Goal: Transaction & Acquisition: Purchase product/service

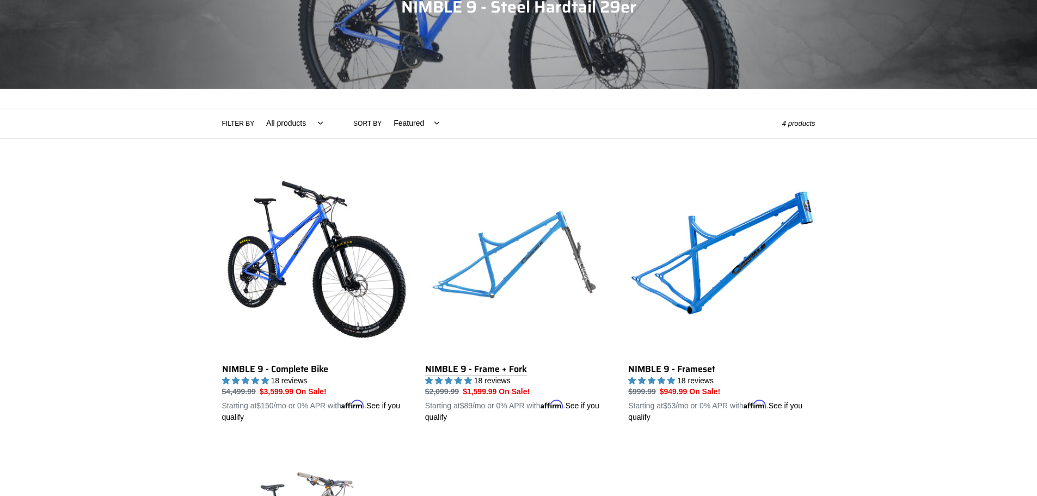
scroll to position [54, 0]
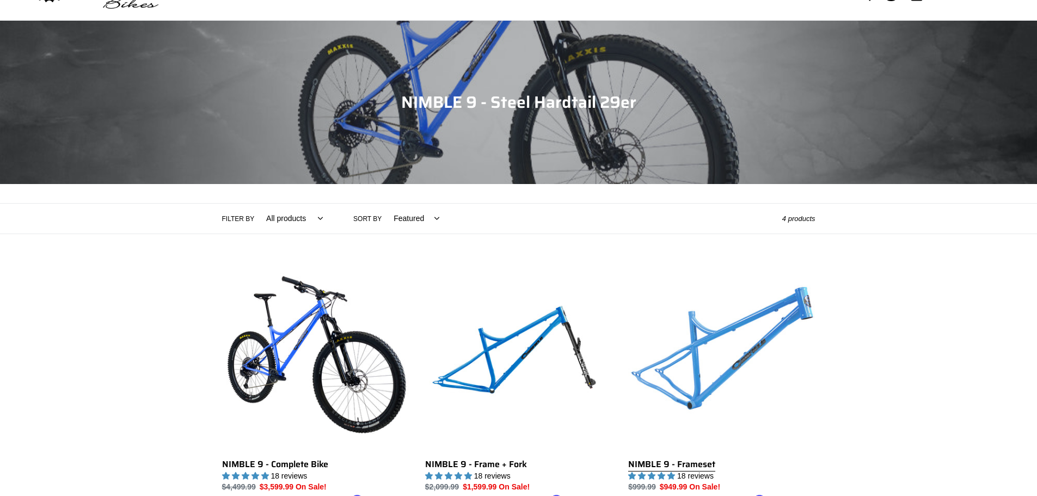
click at [715, 373] on link "NIMBLE 9 - Frameset" at bounding box center [721, 391] width 187 height 255
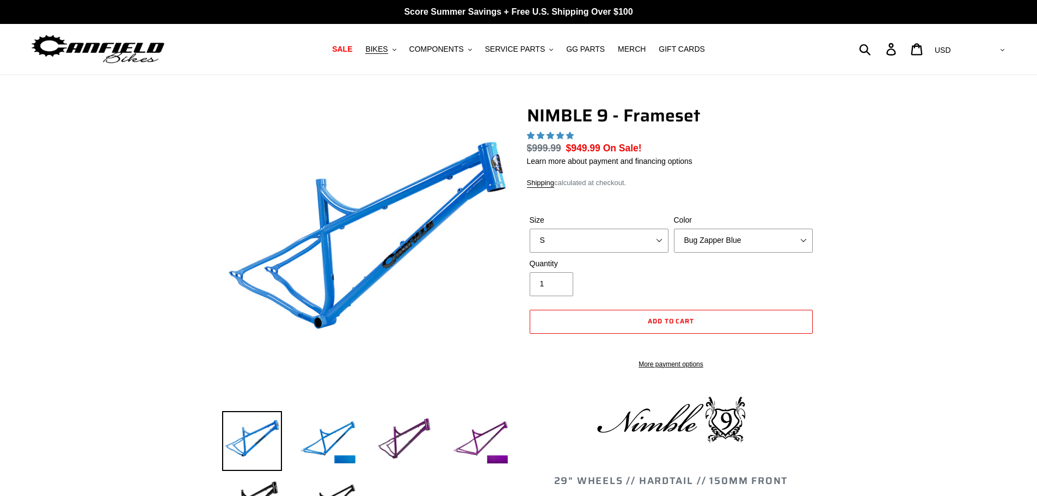
select select "highest-rating"
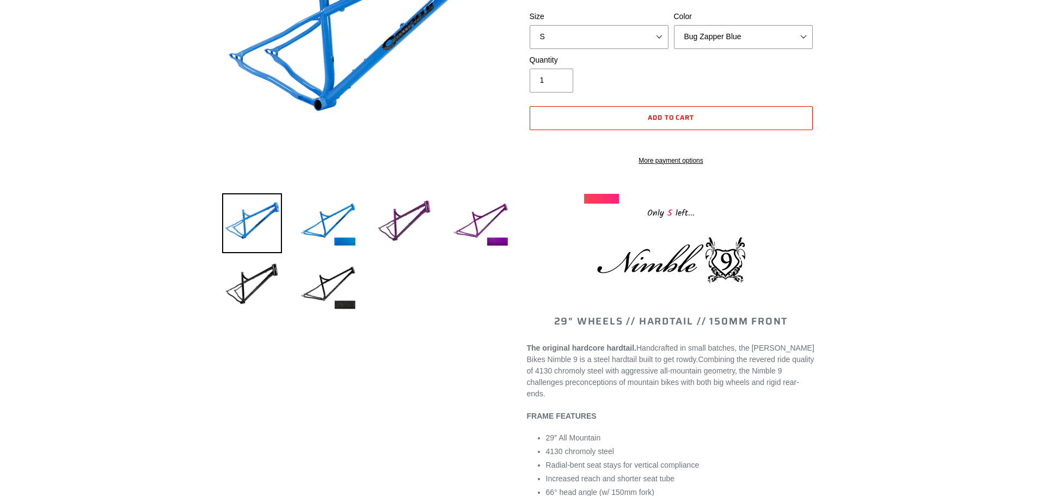
scroll to position [163, 0]
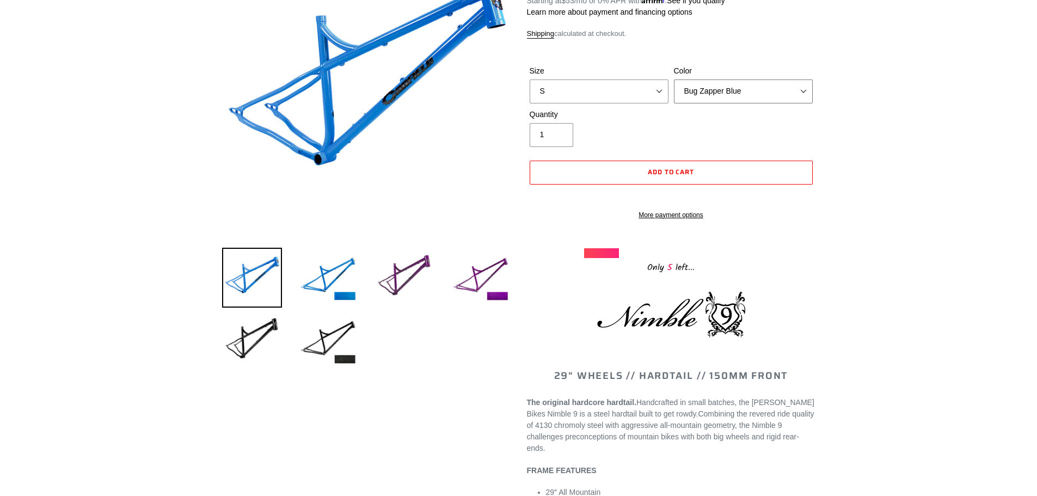
click at [715, 91] on select "Bug Zapper Blue Purple Haze -Sold Out Galaxy Black" at bounding box center [743, 91] width 139 height 24
click at [659, 93] on select "S M L XL" at bounding box center [599, 91] width 139 height 24
select select "L"
click at [530, 79] on select "S M L XL" at bounding box center [599, 91] width 139 height 24
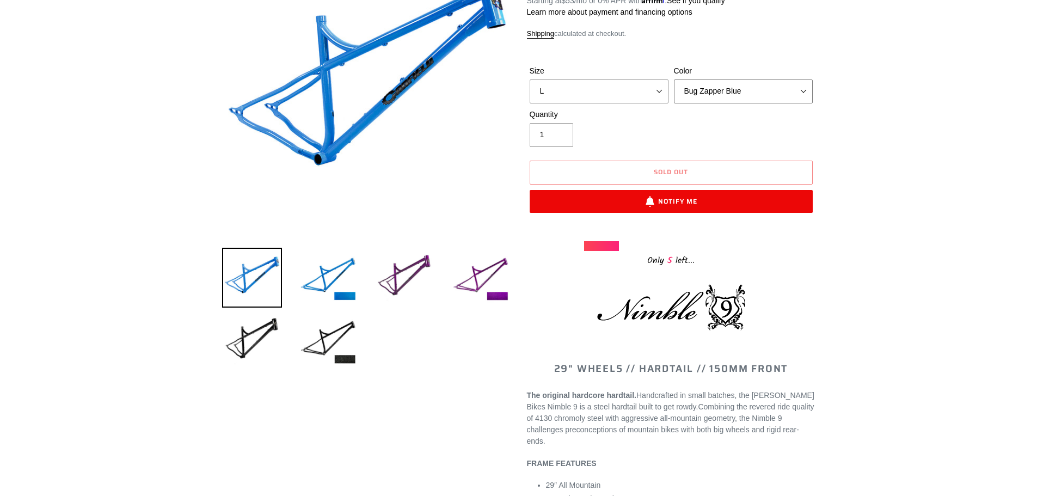
click at [735, 87] on select "Bug Zapper Blue Purple Haze -Sold Out Galaxy Black" at bounding box center [743, 91] width 139 height 24
click at [674, 79] on select "Bug Zapper Blue Purple Haze -Sold Out Galaxy Black" at bounding box center [743, 91] width 139 height 24
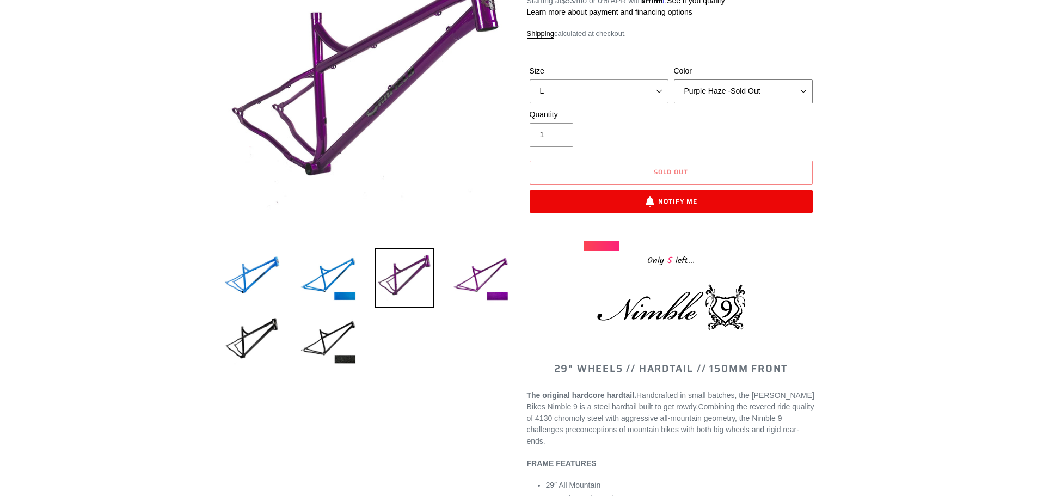
click at [734, 85] on select "Bug Zapper Blue Purple Haze -Sold Out Galaxy Black" at bounding box center [743, 91] width 139 height 24
select select "Galaxy Black"
click at [674, 79] on select "Bug Zapper Blue Purple Haze -Sold Out Galaxy Black" at bounding box center [743, 91] width 139 height 24
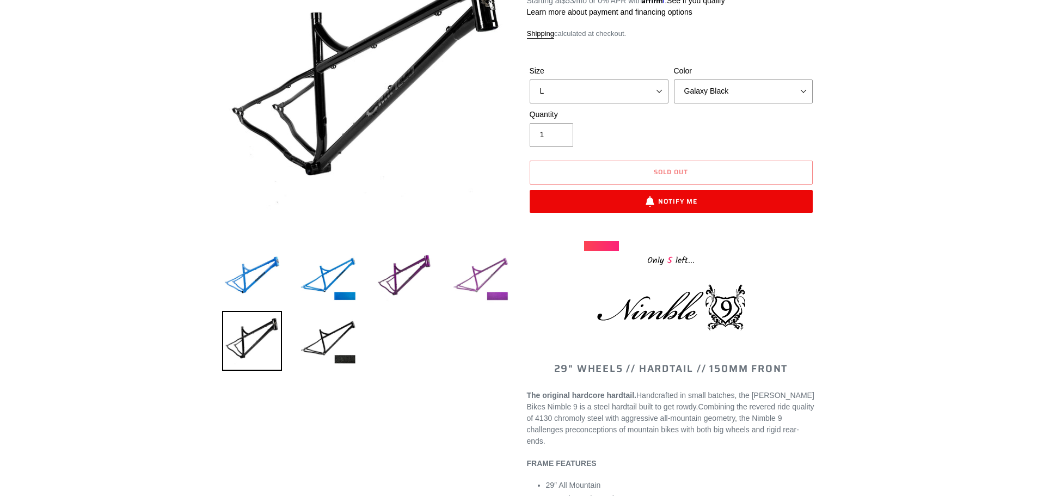
click at [473, 285] on img at bounding box center [481, 278] width 60 height 60
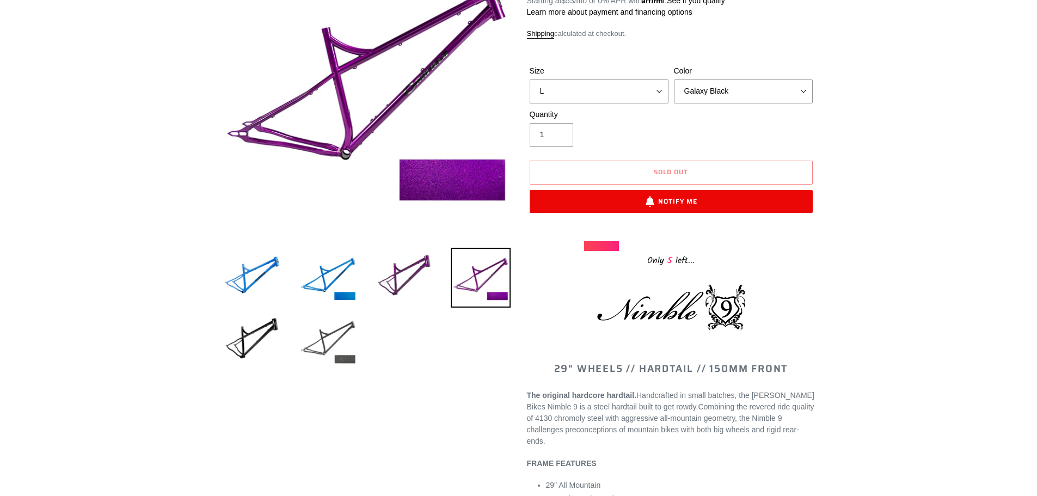
click at [324, 341] on img at bounding box center [328, 341] width 60 height 60
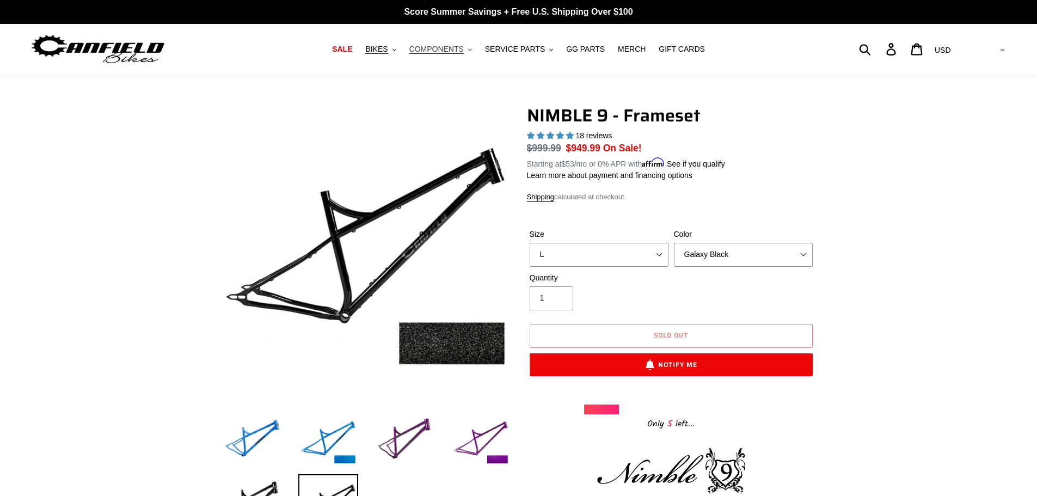
click at [464, 50] on span "COMPONENTS" at bounding box center [436, 49] width 54 height 9
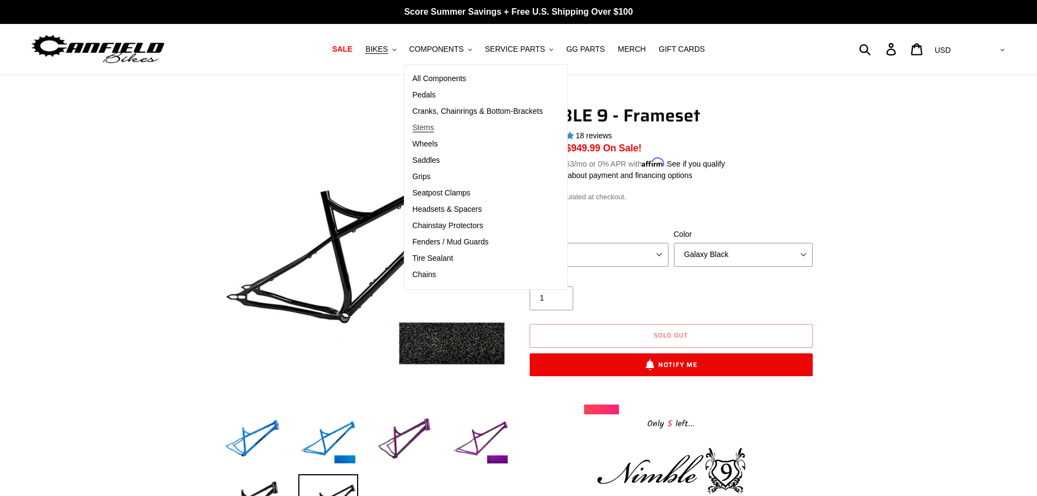
click at [434, 127] on span "Stems" at bounding box center [424, 127] width 22 height 9
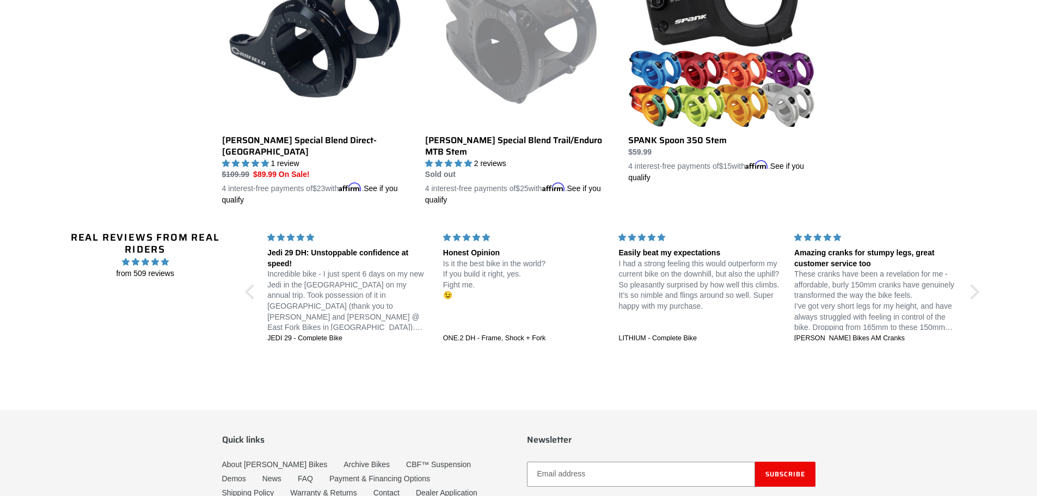
scroll to position [381, 0]
